Goal: Information Seeking & Learning: Learn about a topic

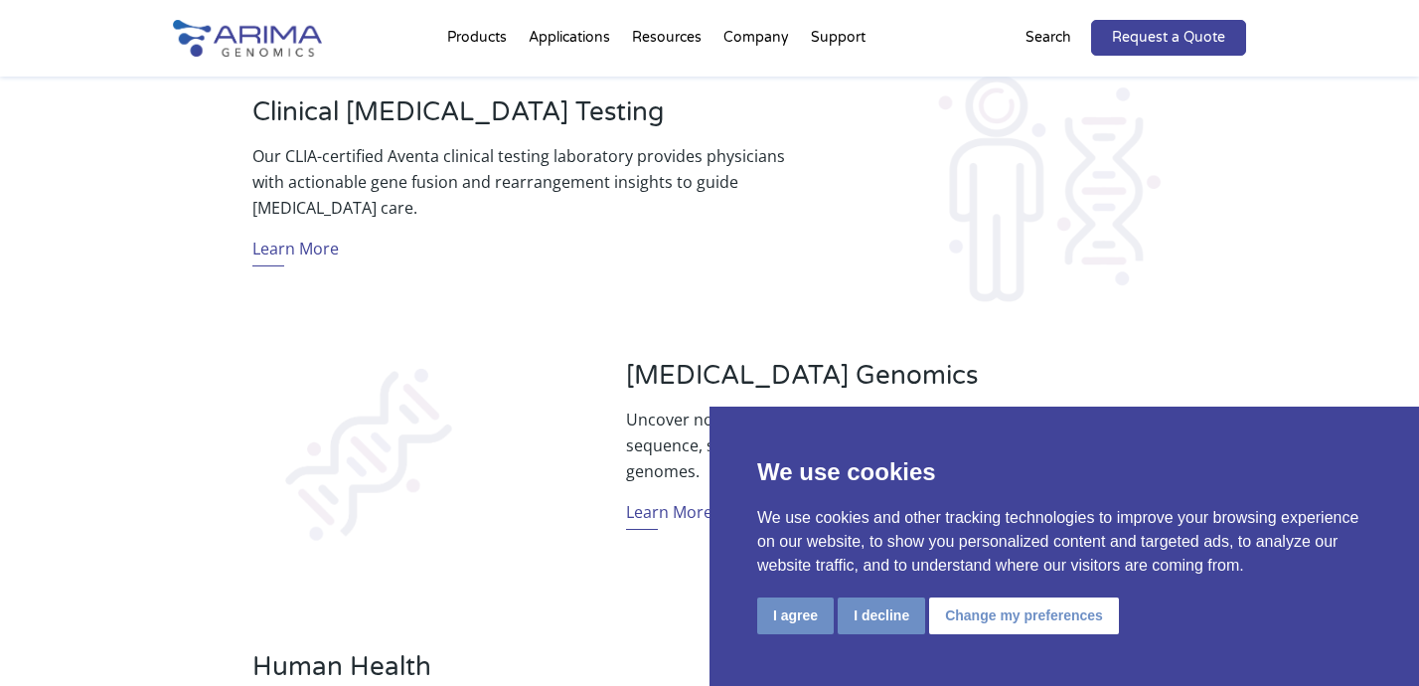
scroll to position [800, 0]
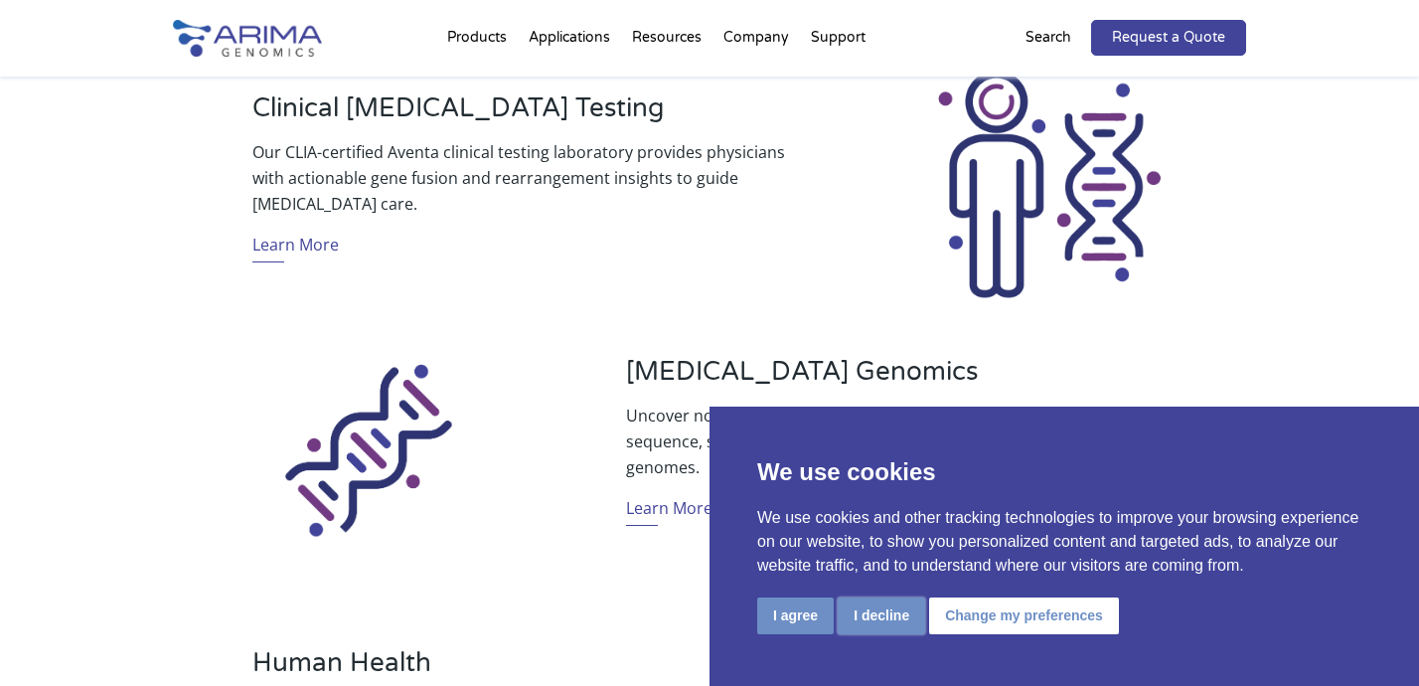
click at [881, 616] on button "I decline" at bounding box center [881, 615] width 87 height 37
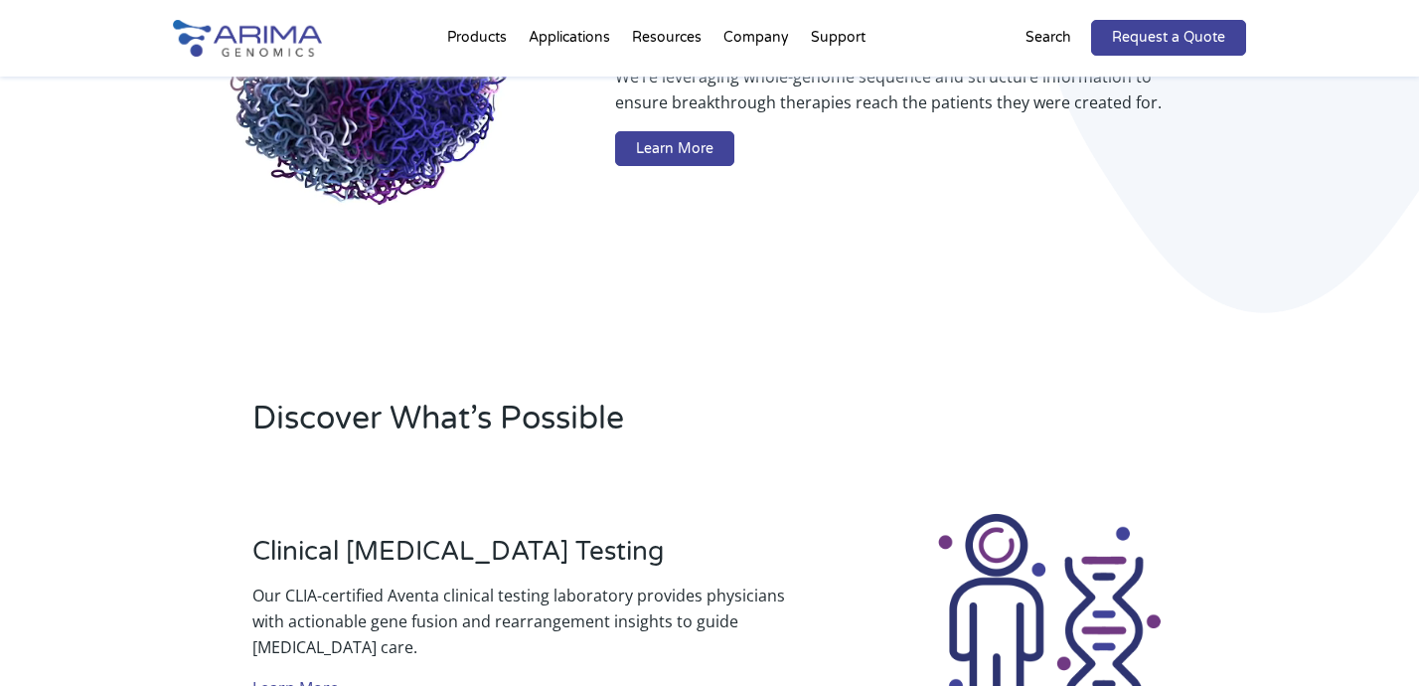
scroll to position [0, 0]
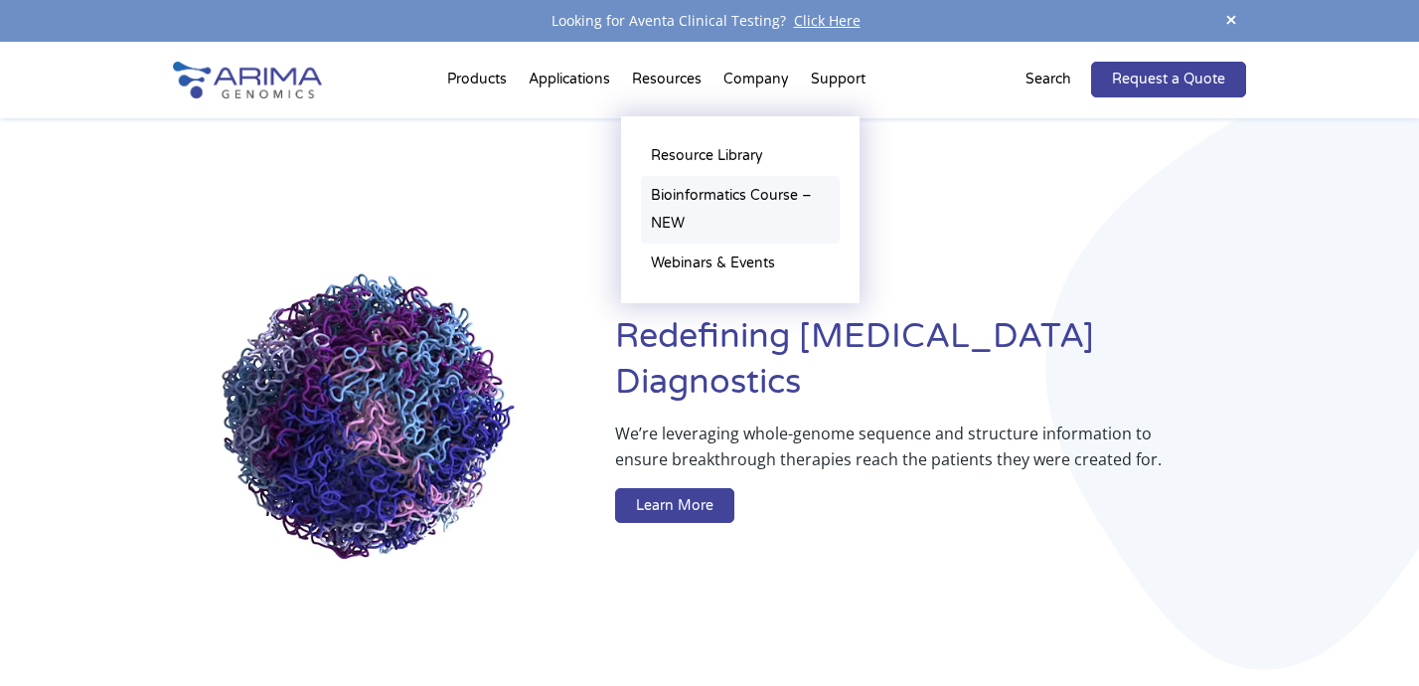
click at [713, 191] on link "Bioinformatics Course – NEW" at bounding box center [740, 210] width 199 height 68
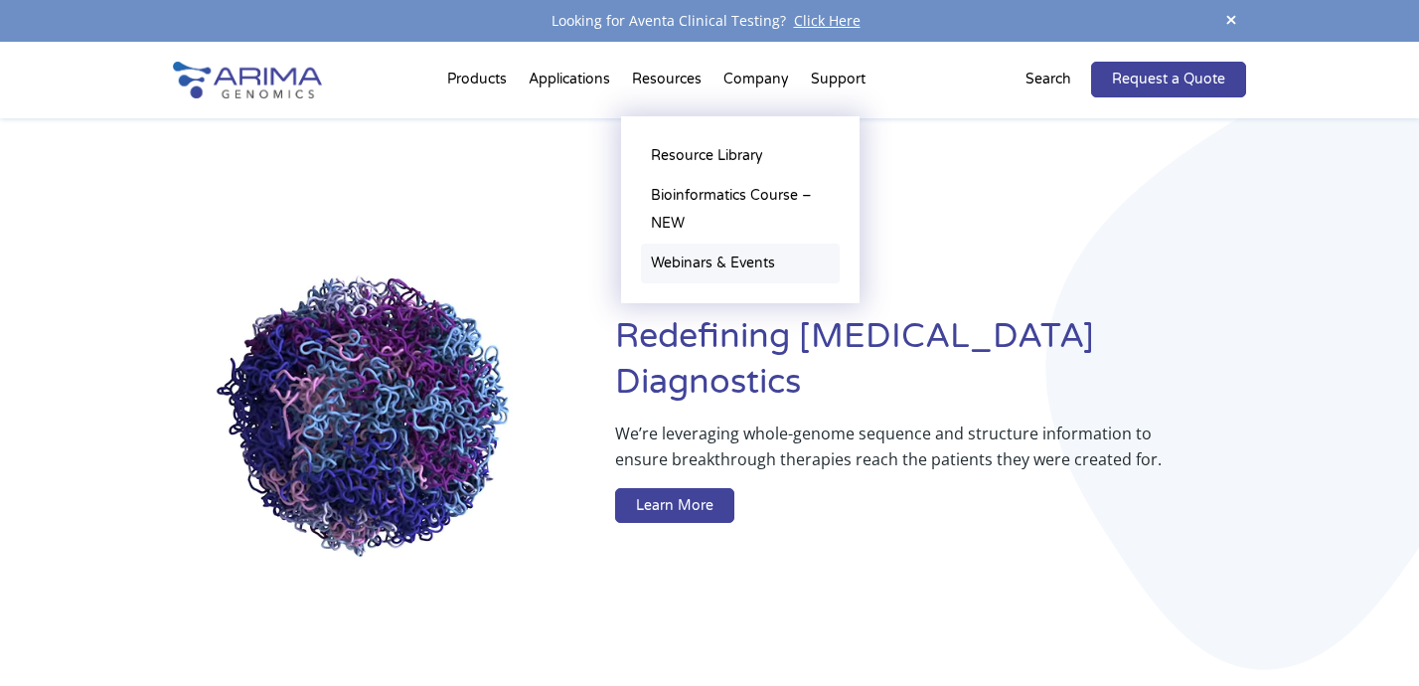
click at [700, 261] on link "Webinars & Events" at bounding box center [740, 264] width 199 height 40
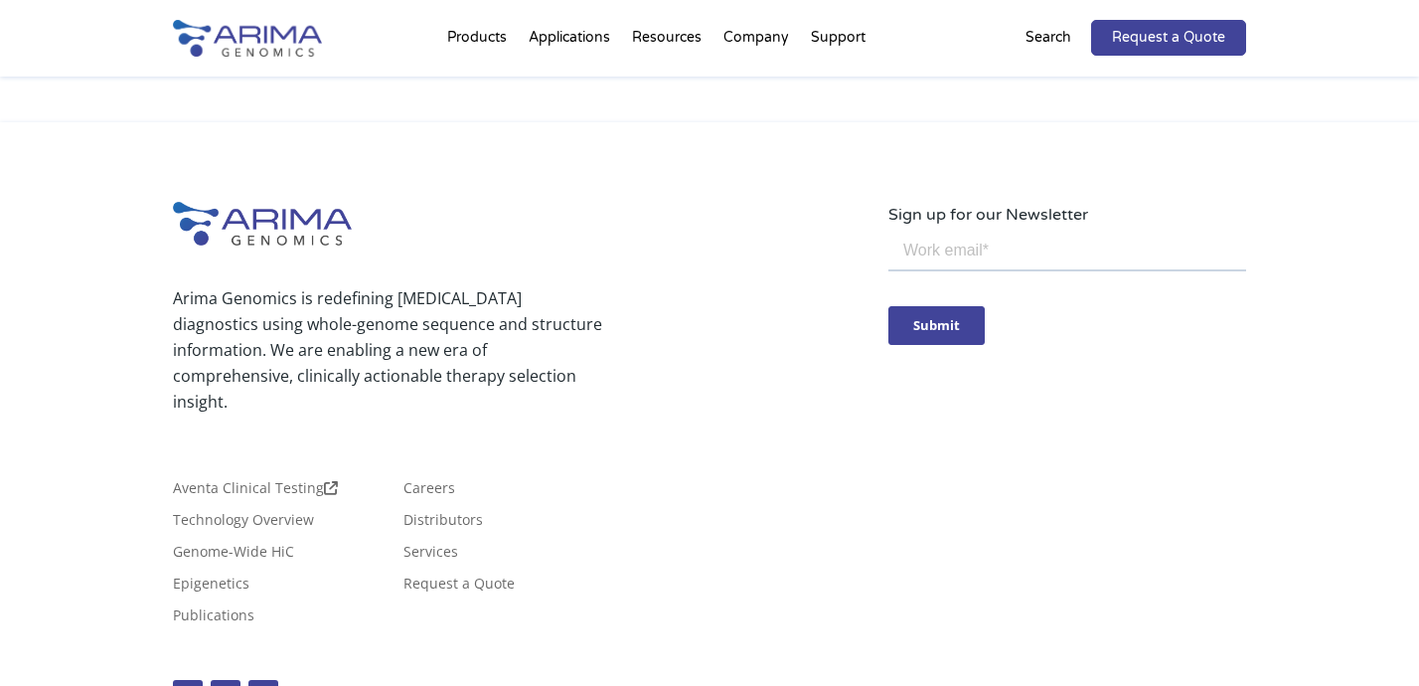
scroll to position [1137, 0]
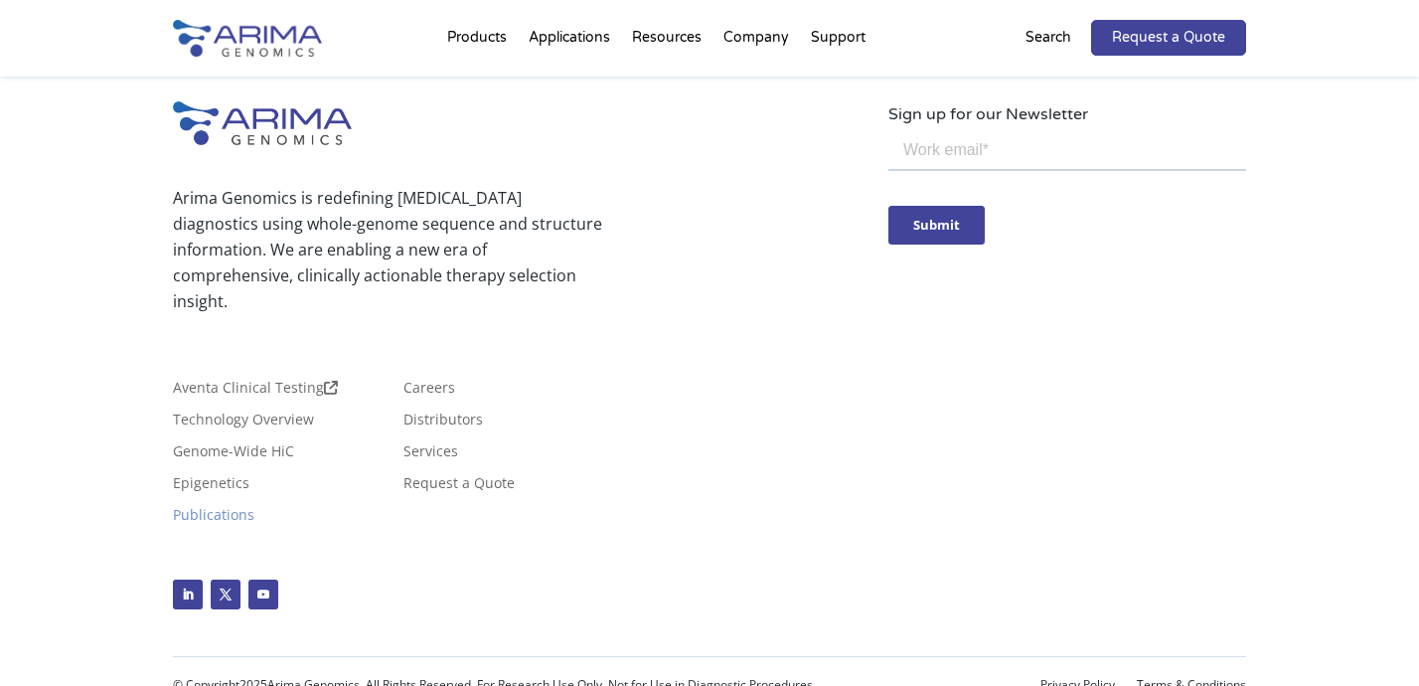
click at [254, 508] on link "Publications" at bounding box center [214, 519] width 82 height 22
click at [421, 391] on link "Careers" at bounding box center [430, 392] width 52 height 22
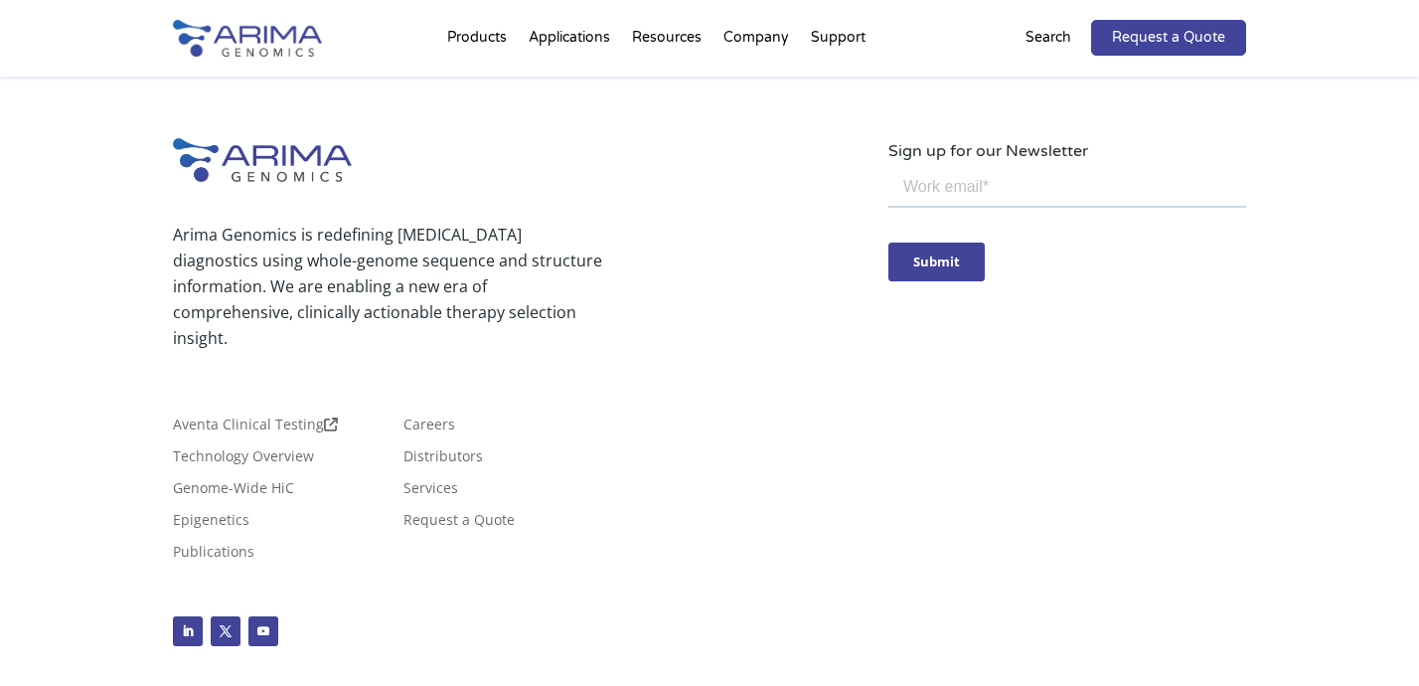
scroll to position [1807, 0]
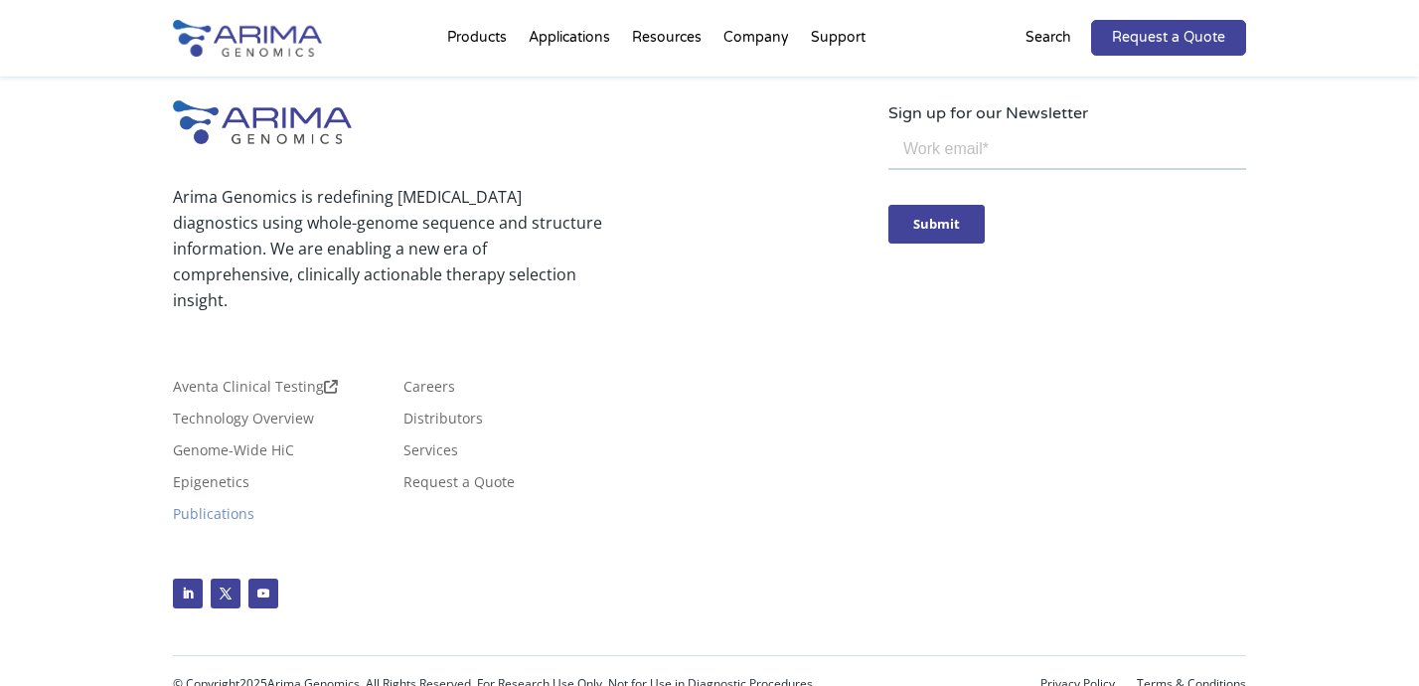
click at [254, 507] on link "Publications" at bounding box center [214, 518] width 82 height 22
click at [418, 460] on link "Services" at bounding box center [431, 454] width 55 height 22
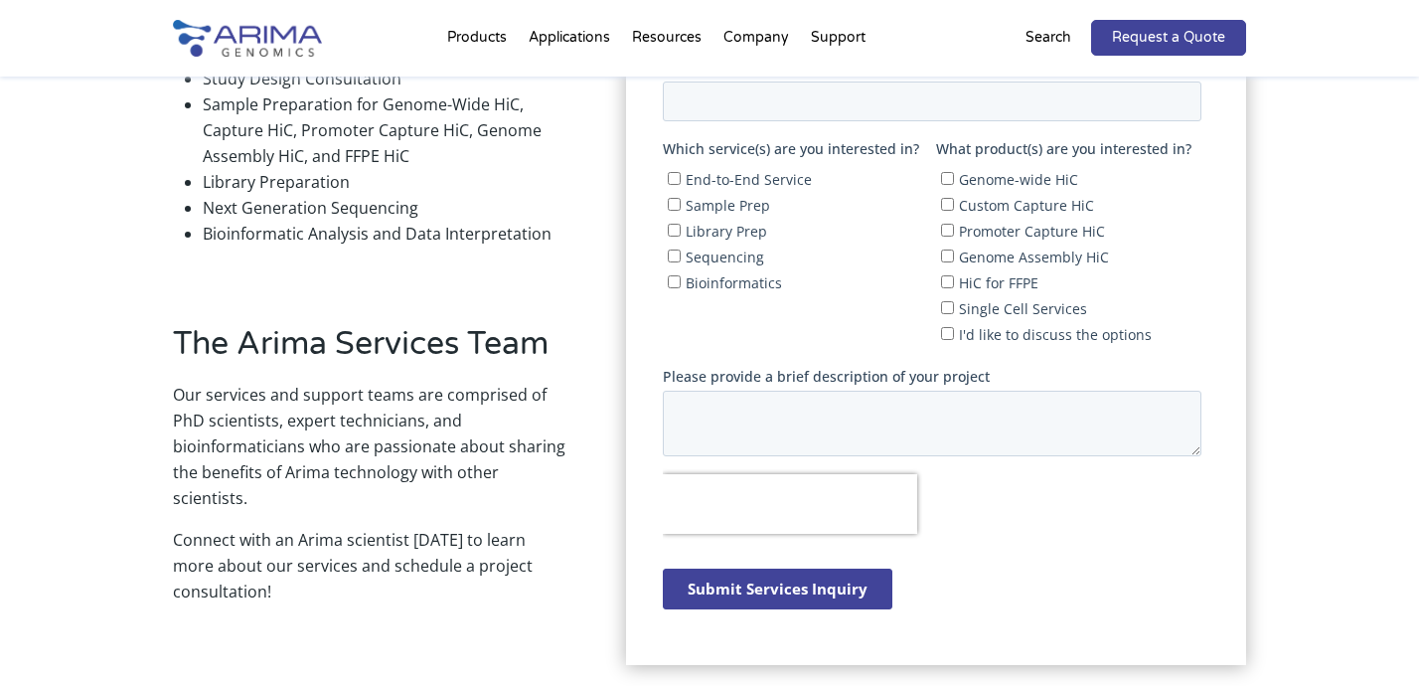
scroll to position [792, 0]
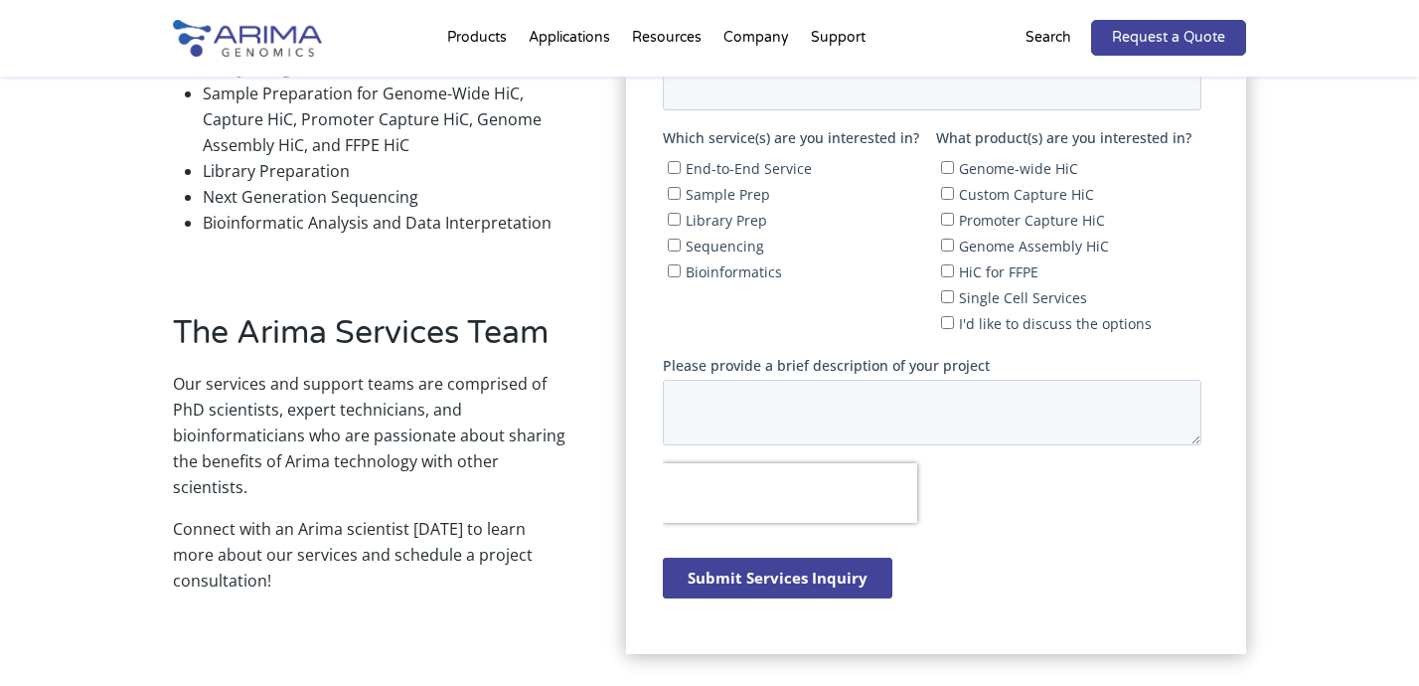
click at [1267, 225] on div "Our Services If you’d like to take advantage of the expertise of Arima scientis…" at bounding box center [709, 243] width 1419 height 1081
